Goal: Transaction & Acquisition: Purchase product/service

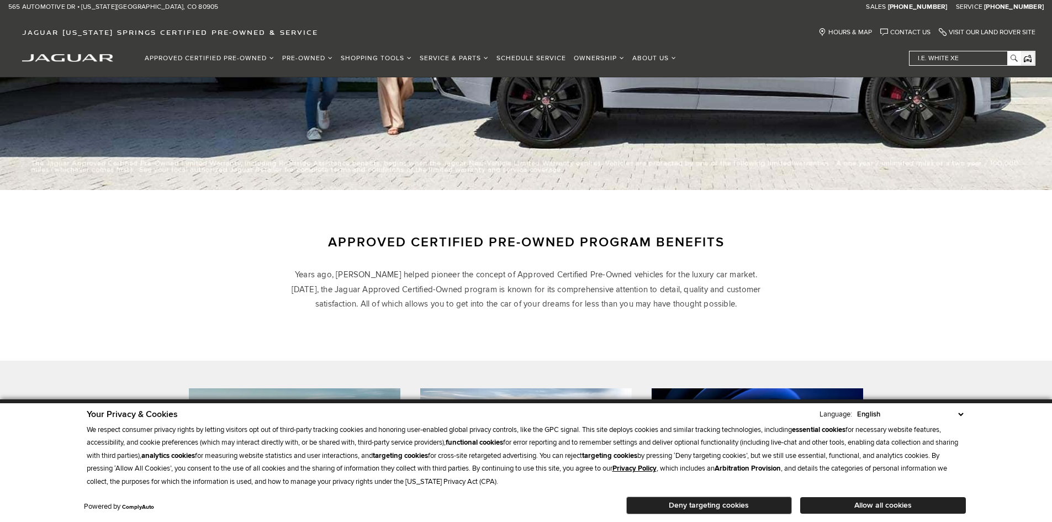
scroll to position [552, 0]
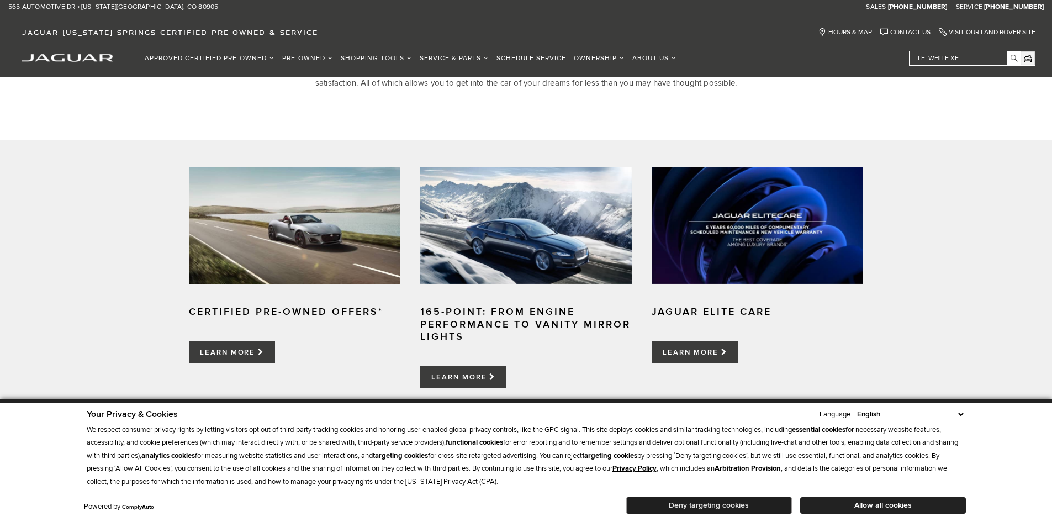
click at [685, 506] on button "Deny targeting cookies" at bounding box center [709, 505] width 166 height 18
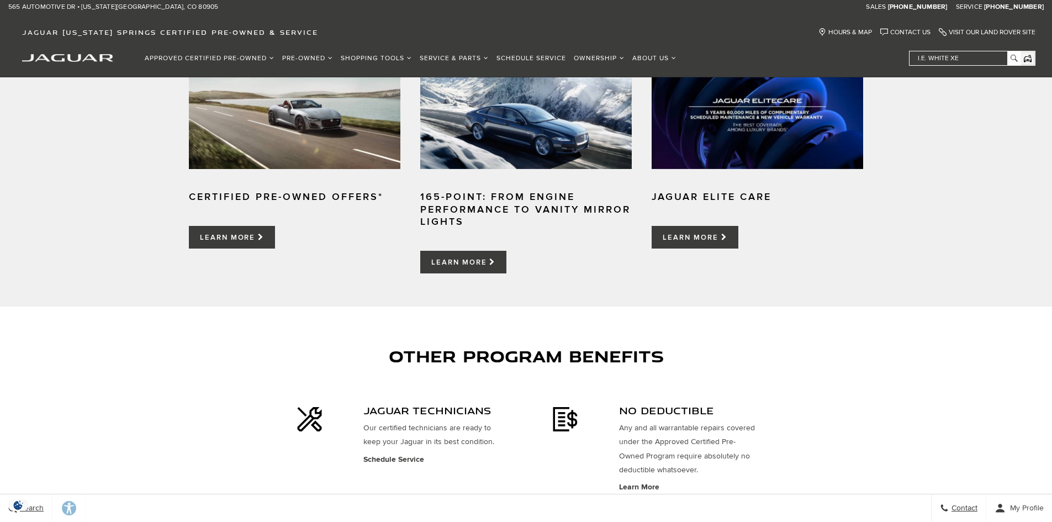
scroll to position [497, 0]
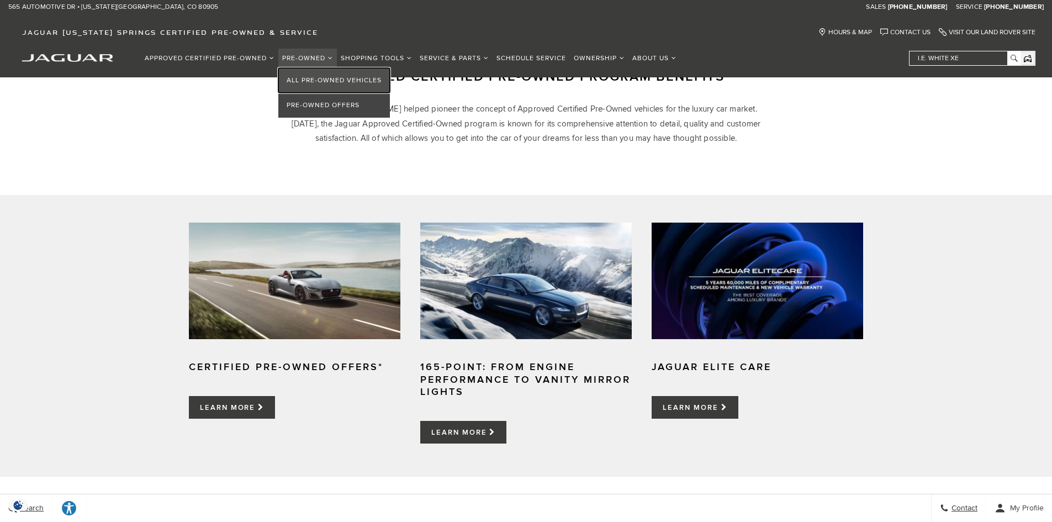
click at [306, 72] on link "All Pre-Owned Vehicles" at bounding box center [334, 80] width 112 height 25
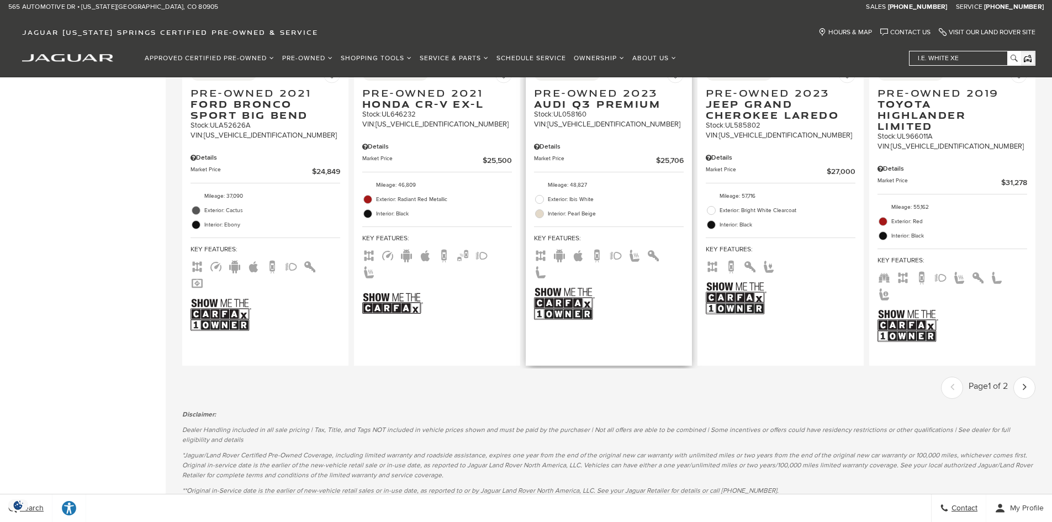
scroll to position [1767, 0]
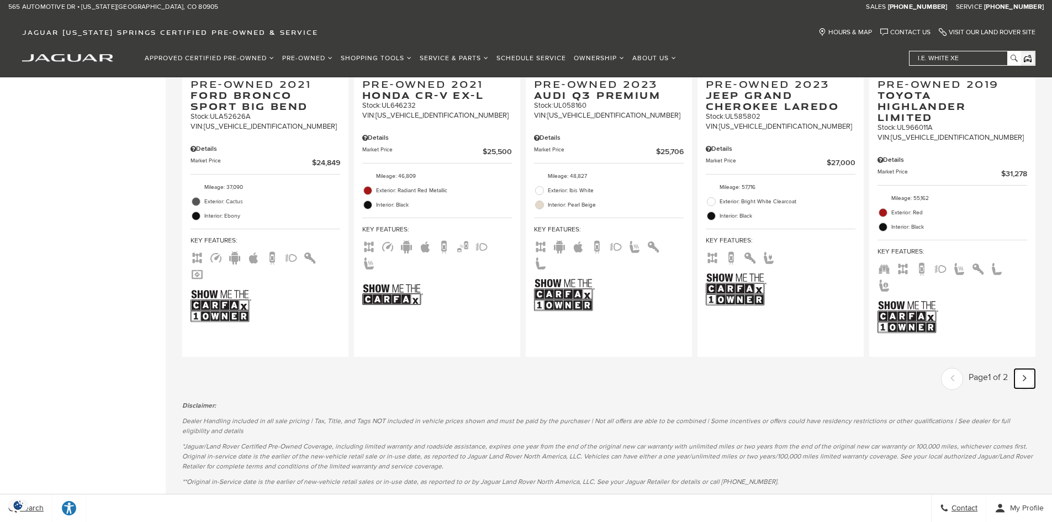
click at [1035, 369] on link "Next - Page" at bounding box center [1024, 378] width 20 height 19
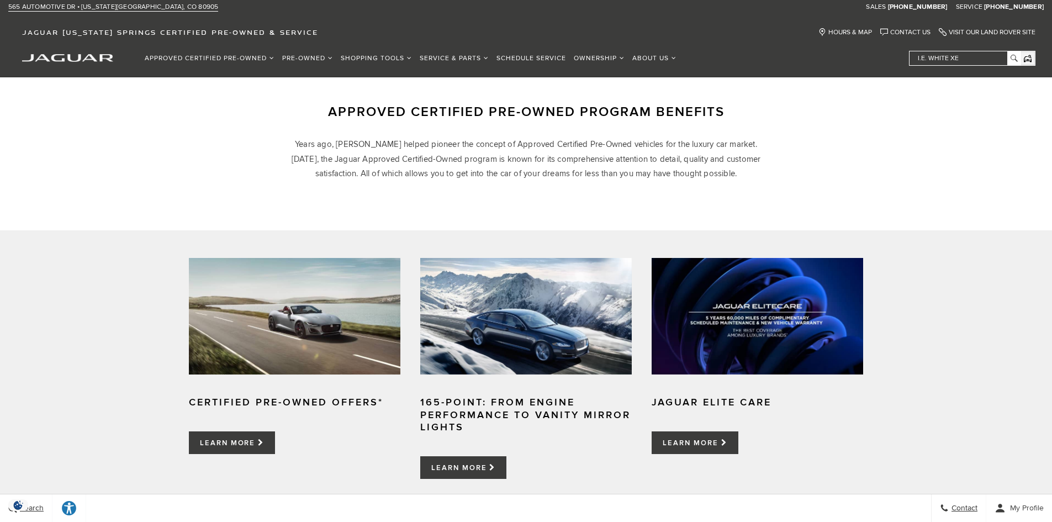
scroll to position [442, 0]
